Goal: Find contact information: Find contact information

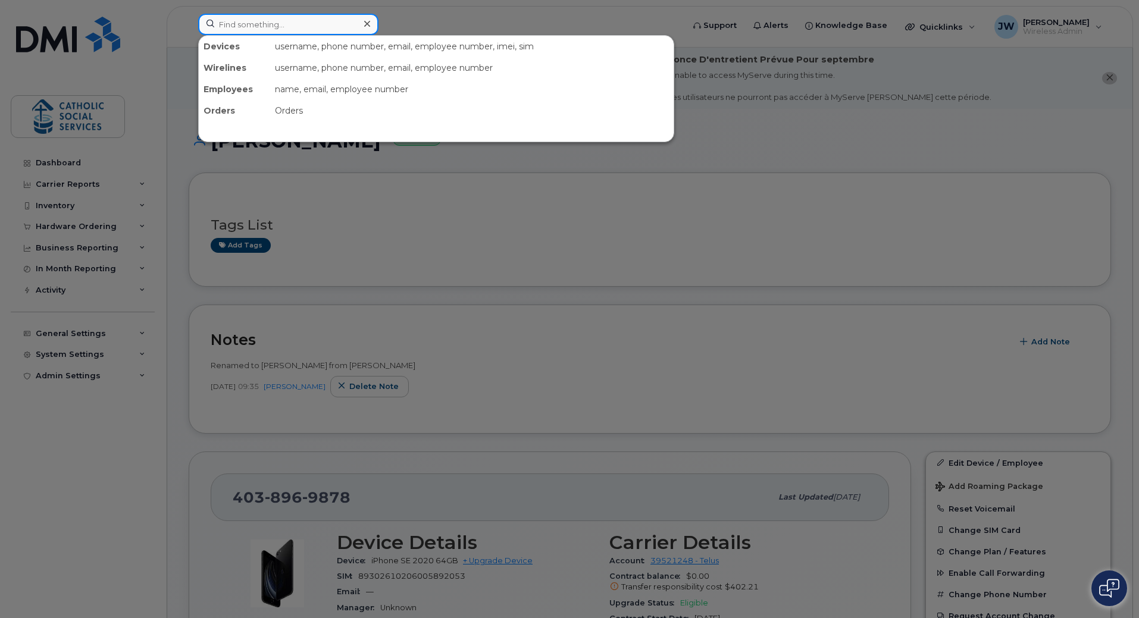
click at [263, 21] on input at bounding box center [288, 24] width 180 height 21
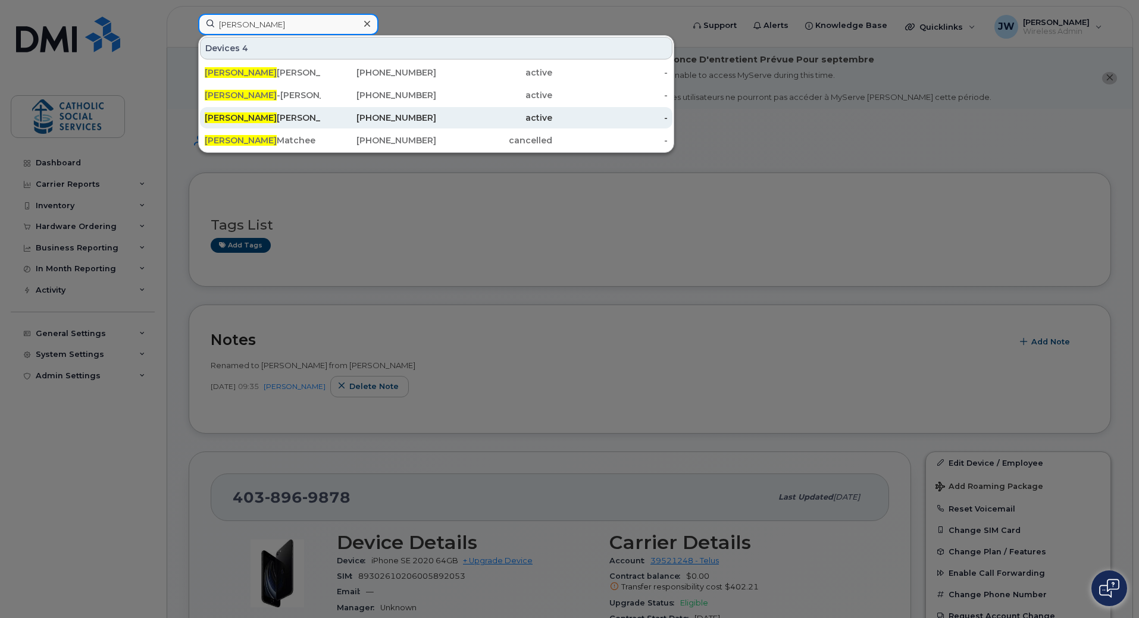
type input "[PERSON_NAME]"
click at [243, 118] on div "[PERSON_NAME]" at bounding box center [263, 118] width 116 height 12
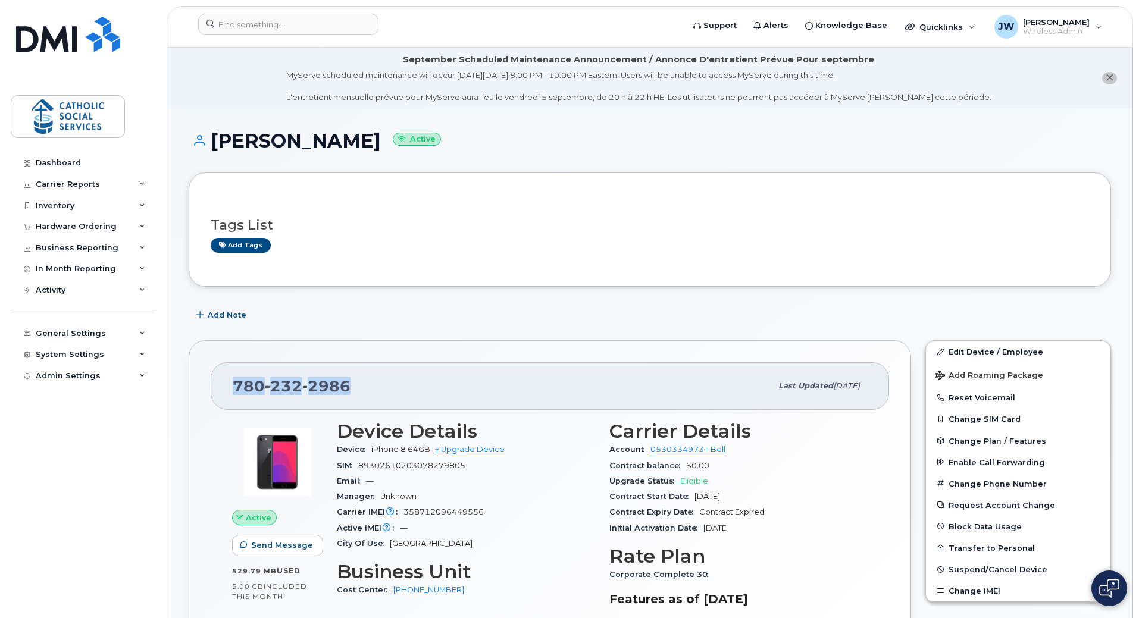
drag, startPoint x: 385, startPoint y: 388, endPoint x: 231, endPoint y: 397, distance: 154.3
click at [231, 397] on div "[PHONE_NUMBER] Last updated [DATE]" at bounding box center [550, 386] width 678 height 48
copy span "780 232 2986"
